Goal: Find contact information: Find contact information

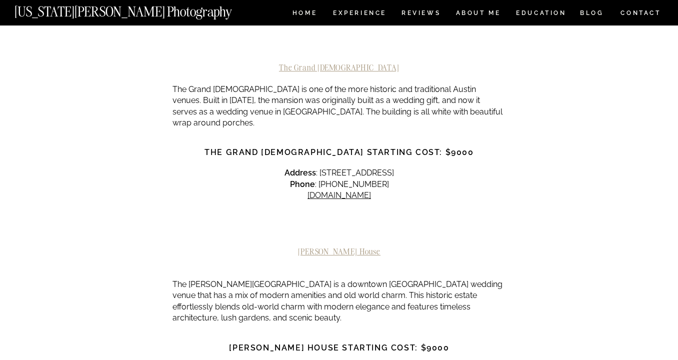
scroll to position [710, 0]
click at [336, 189] on link "[DOMAIN_NAME]" at bounding box center [338, 193] width 63 height 9
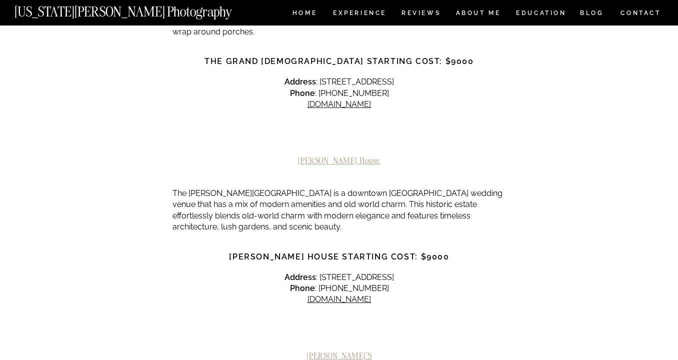
scroll to position [803, 0]
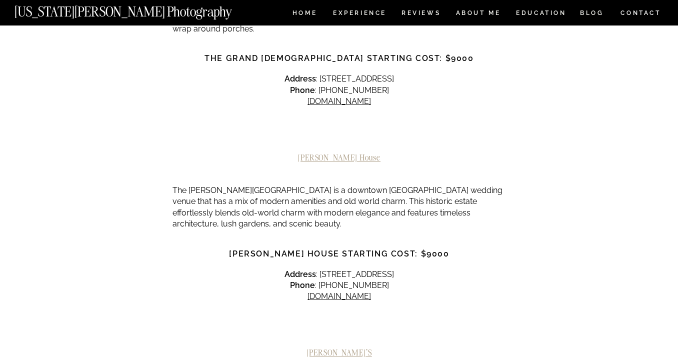
click at [341, 153] on h2 "[PERSON_NAME] House" at bounding box center [338, 157] width 333 height 9
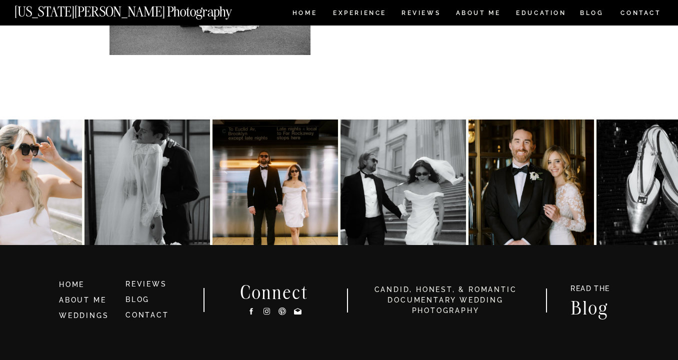
scroll to position [4980, 0]
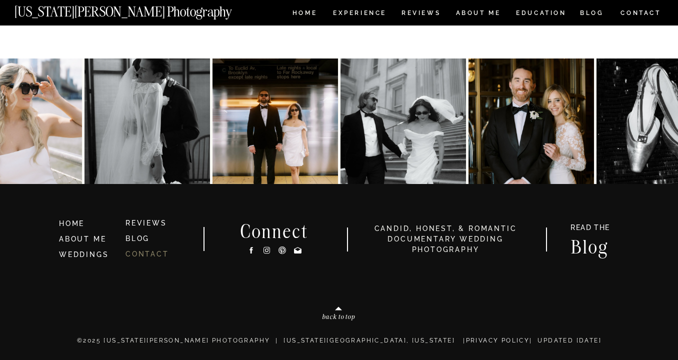
click at [145, 252] on link "CONTACT" at bounding box center [146, 254] width 43 height 8
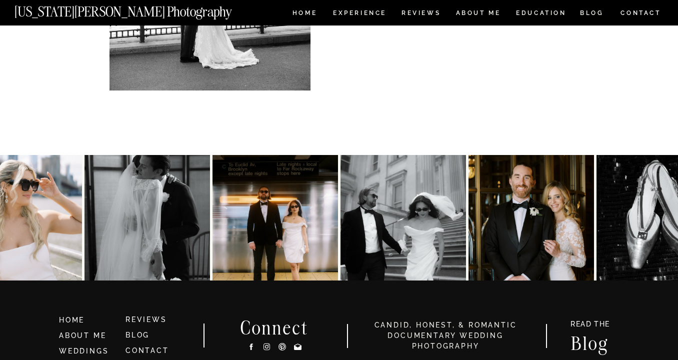
scroll to position [597, 0]
